Goal: Navigation & Orientation: Find specific page/section

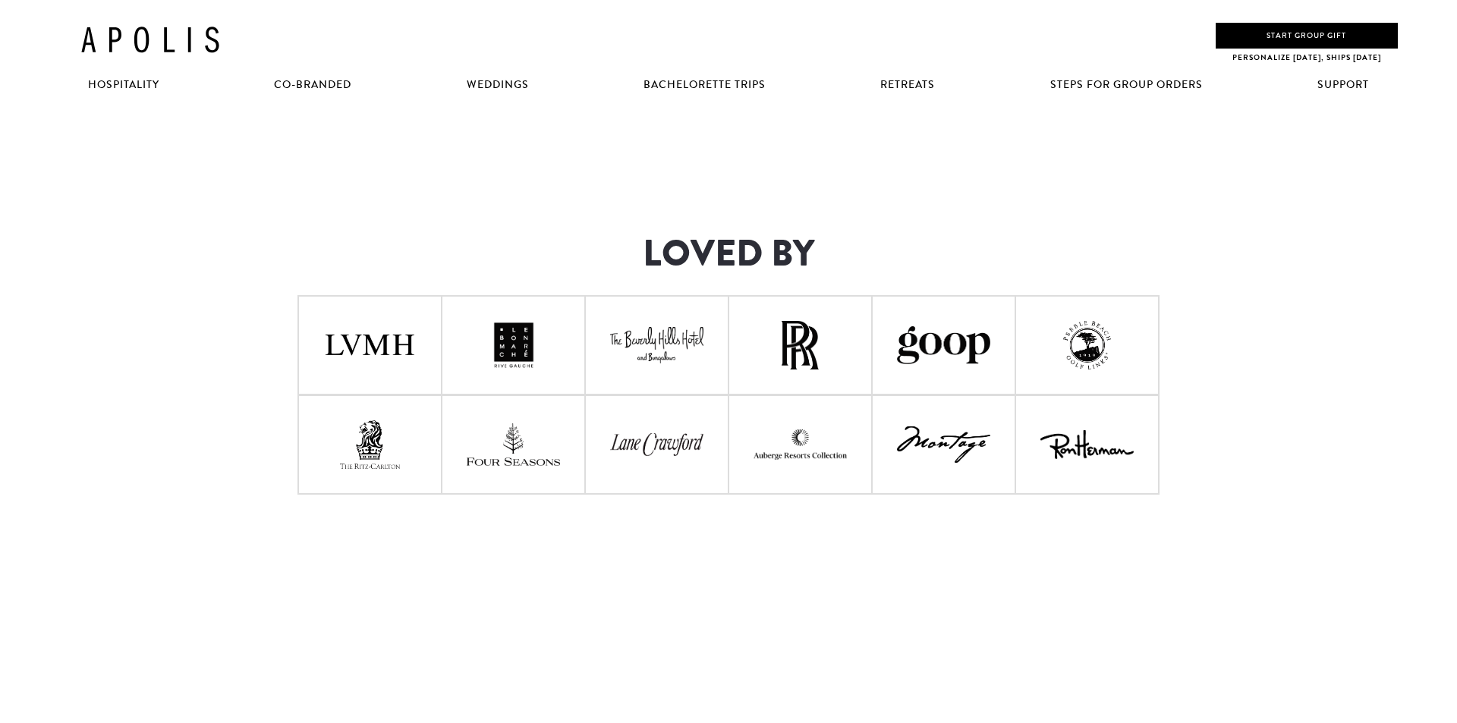
drag, startPoint x: 309, startPoint y: 83, endPoint x: 318, endPoint y: 83, distance: 9.1
click at [309, 83] on link "Co-Branded" at bounding box center [313, 85] width 108 height 49
